Goal: Communication & Community: Answer question/provide support

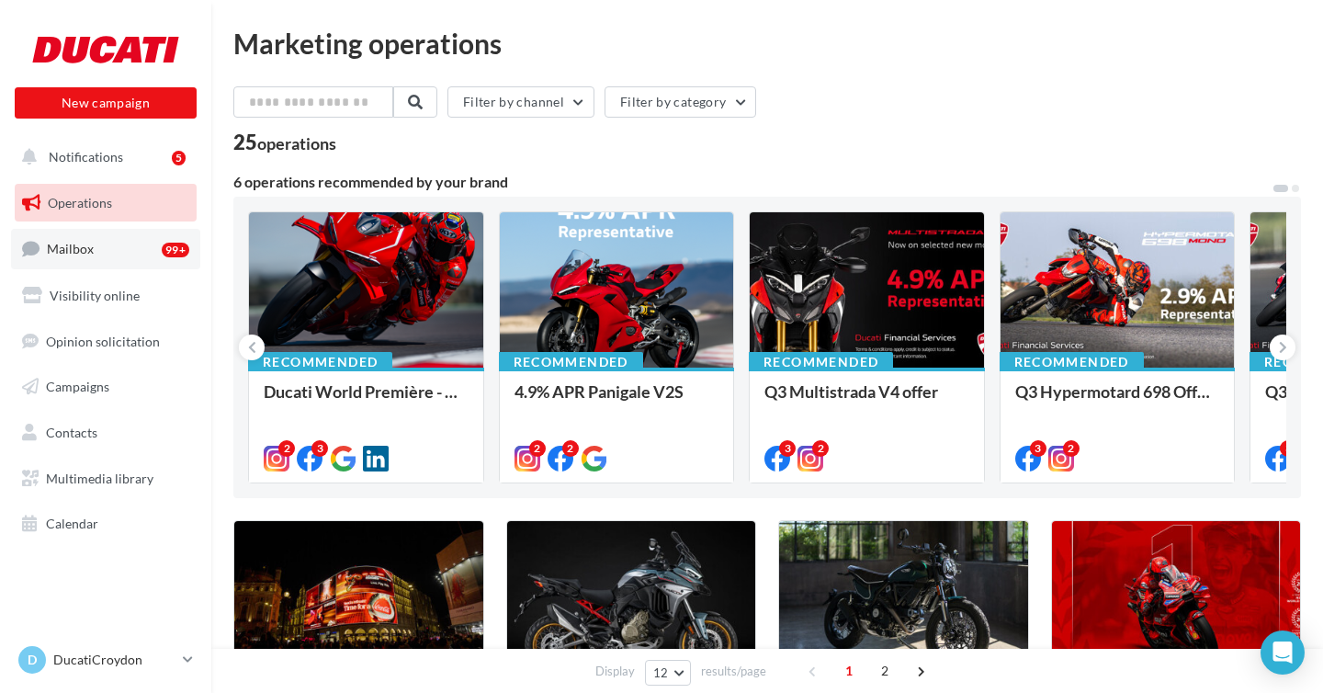
click at [92, 250] on link "Mailbox 99+" at bounding box center [105, 249] width 189 height 40
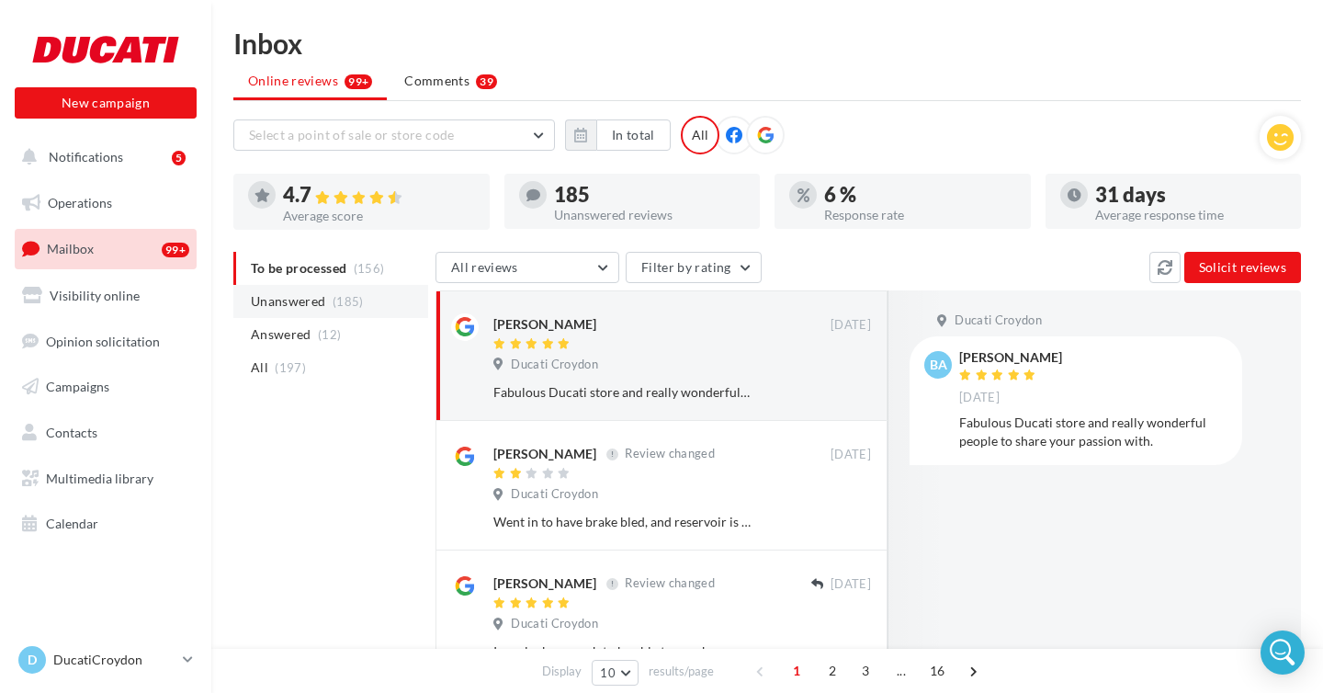
click at [306, 304] on span "Unanswered" at bounding box center [288, 301] width 75 height 18
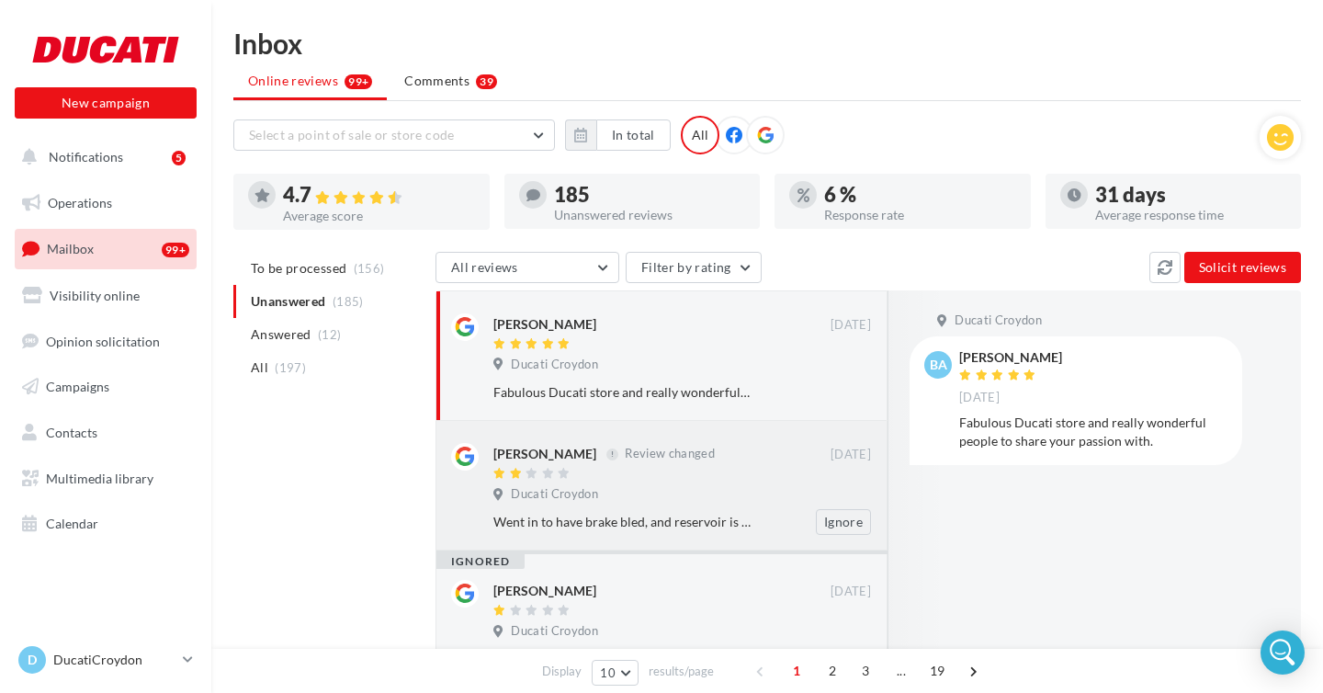
click at [628, 527] on div "Went in to have brake bled, and reservoir is barely above minimum a couple of w…" at bounding box center [622, 522] width 258 height 18
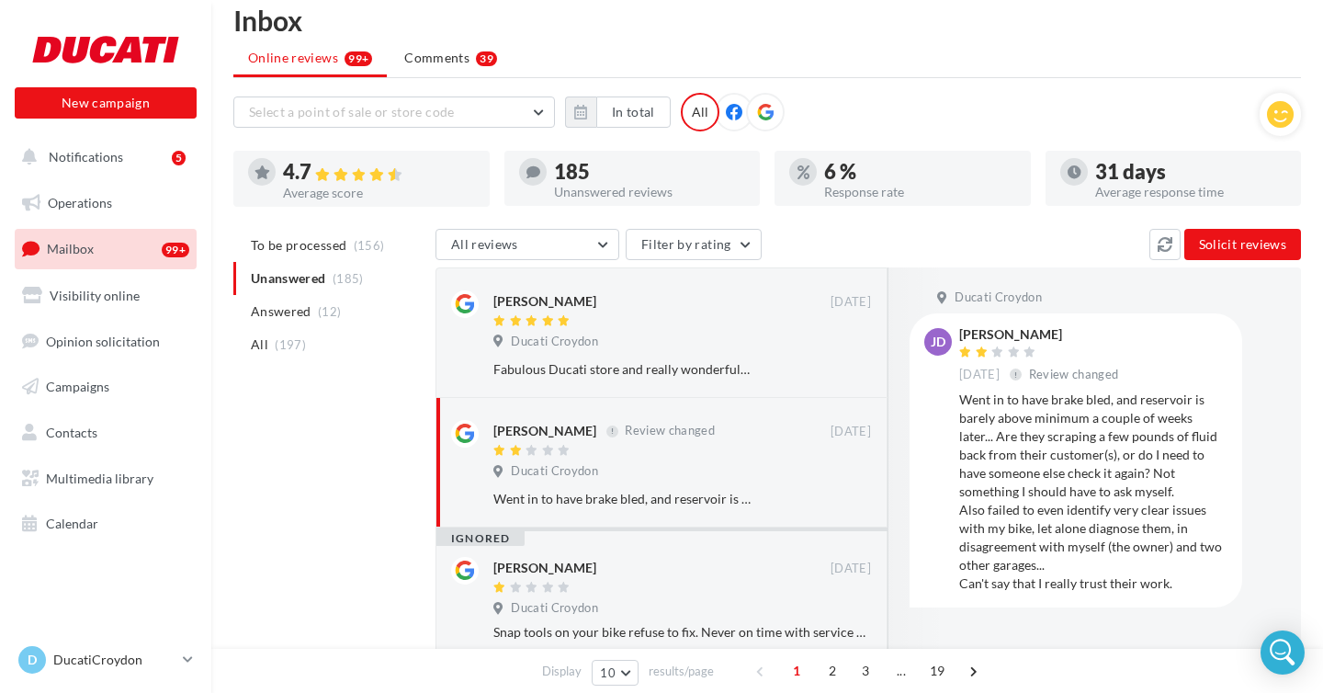
scroll to position [10, 0]
